Goal: Task Accomplishment & Management: Manage account settings

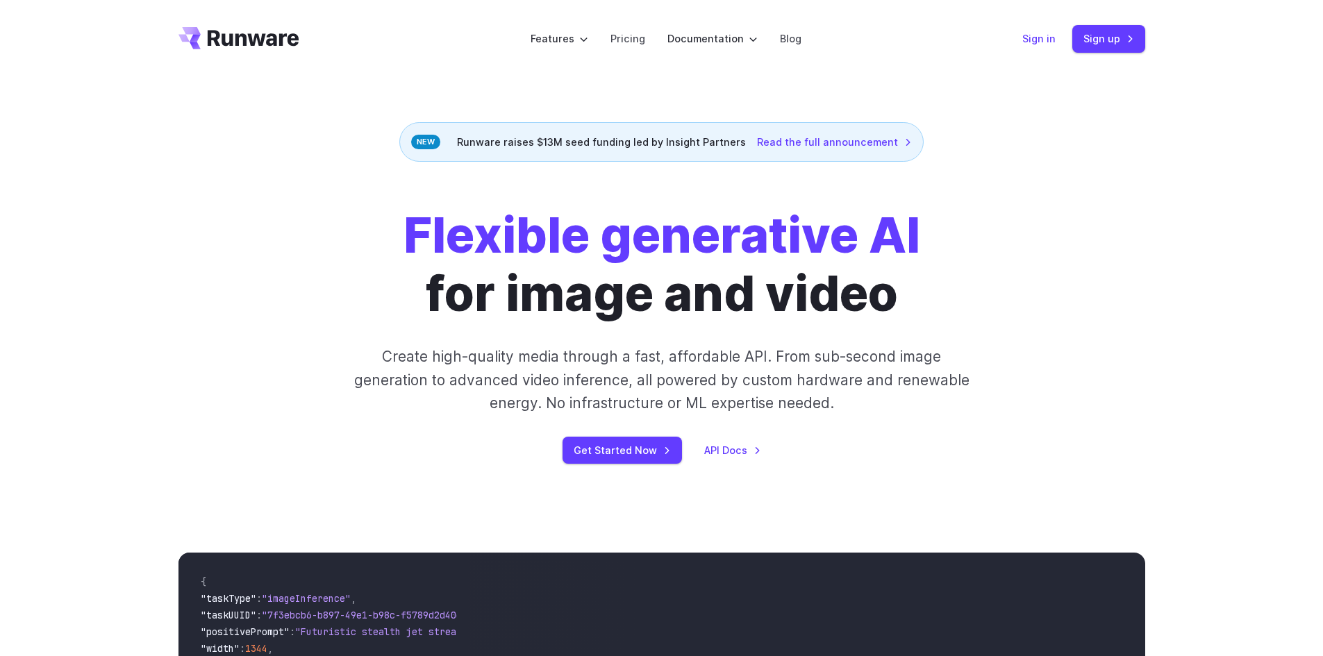
click at [1042, 37] on link "Sign in" at bounding box center [1038, 39] width 33 height 16
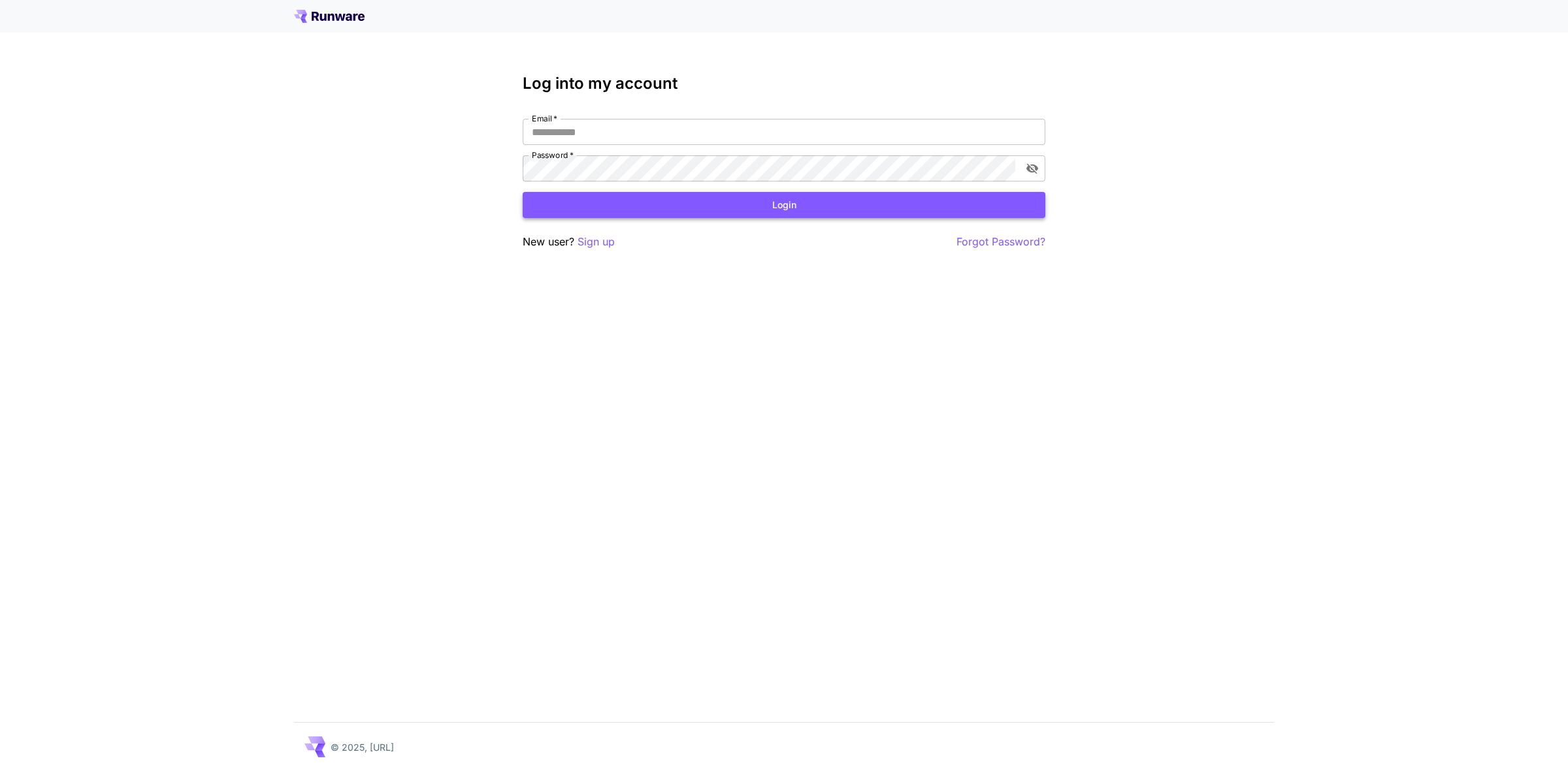
type input "**********"
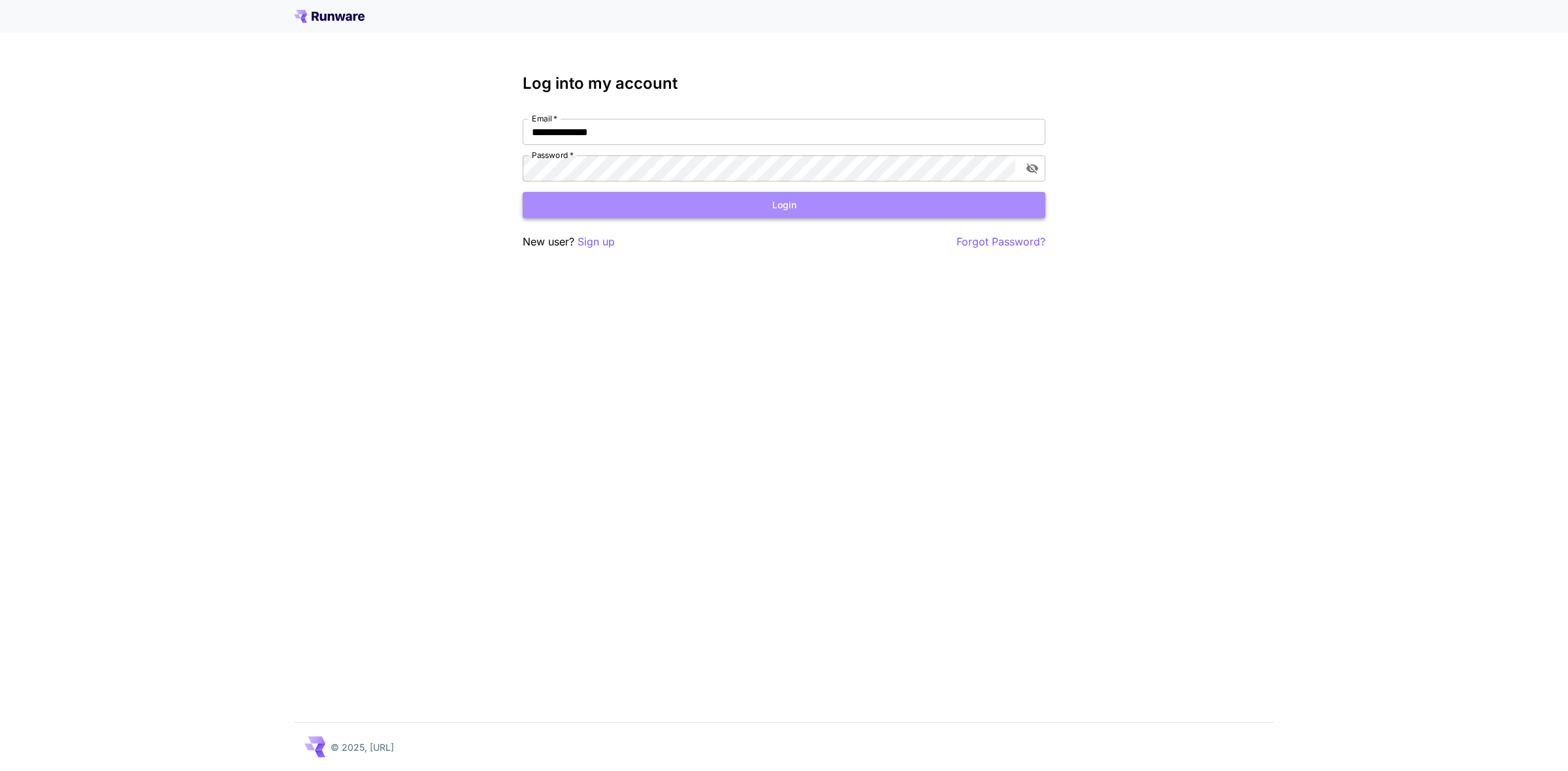
click at [805, 212] on button "Login" at bounding box center [784, 205] width 523 height 26
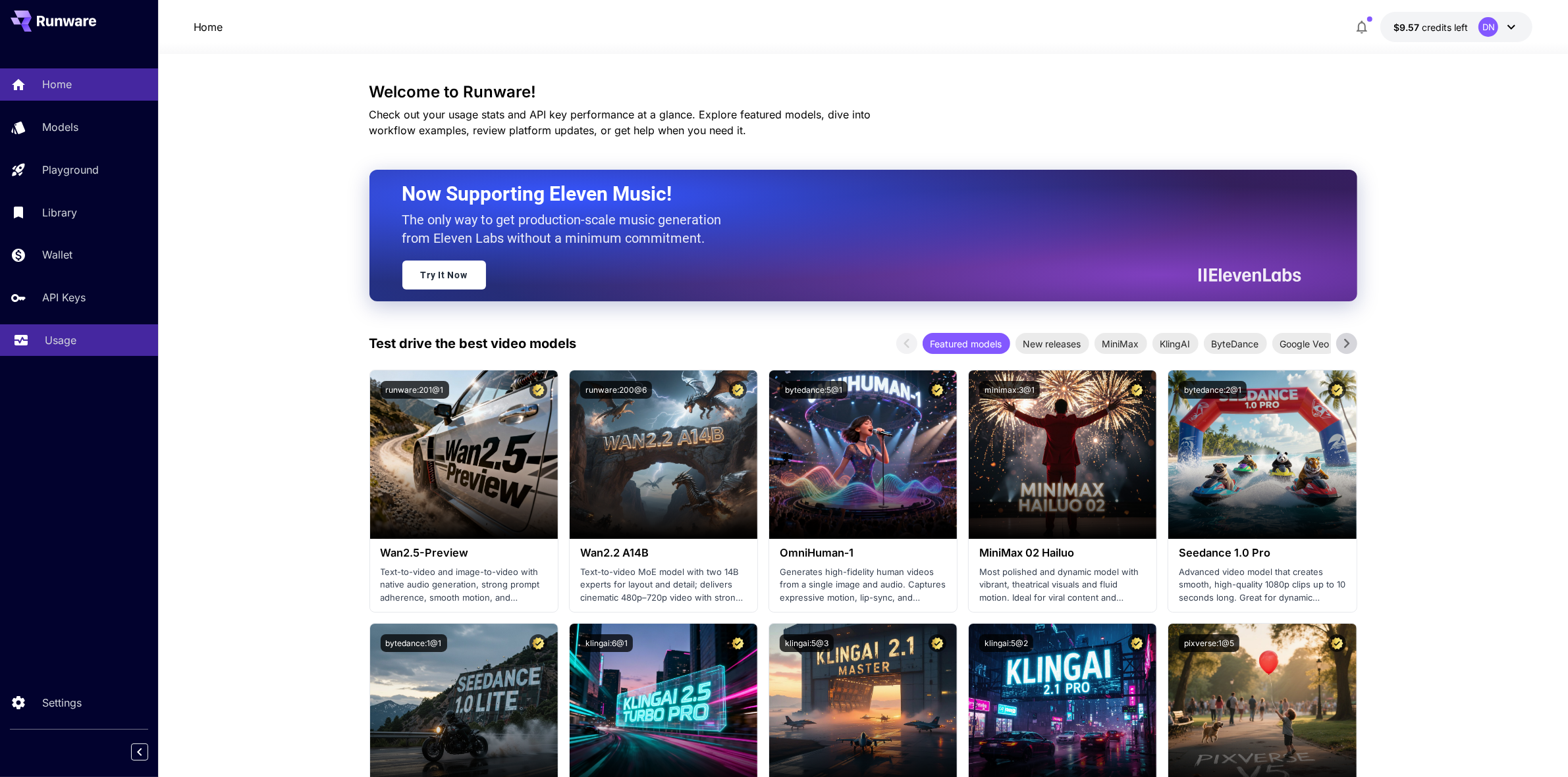
click at [61, 346] on p "Usage" at bounding box center [60, 340] width 31 height 16
